Goal: Navigation & Orientation: Find specific page/section

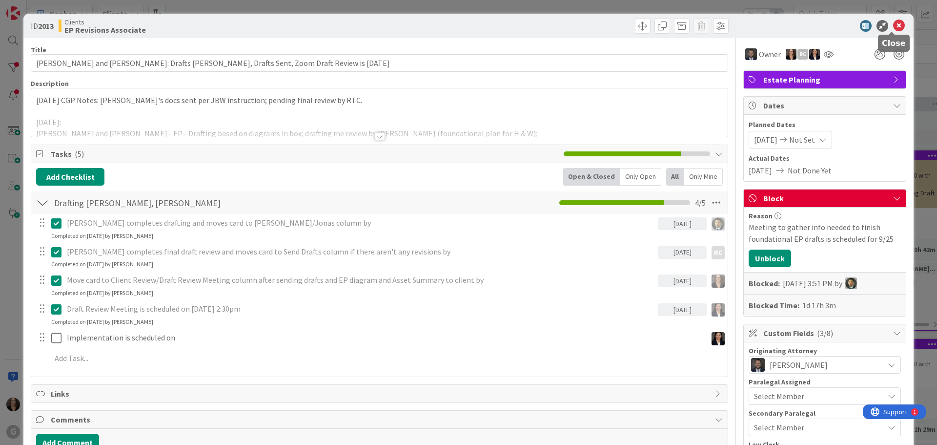
click at [894, 24] on icon at bounding box center [899, 26] width 12 height 12
